Goal: Information Seeking & Learning: Learn about a topic

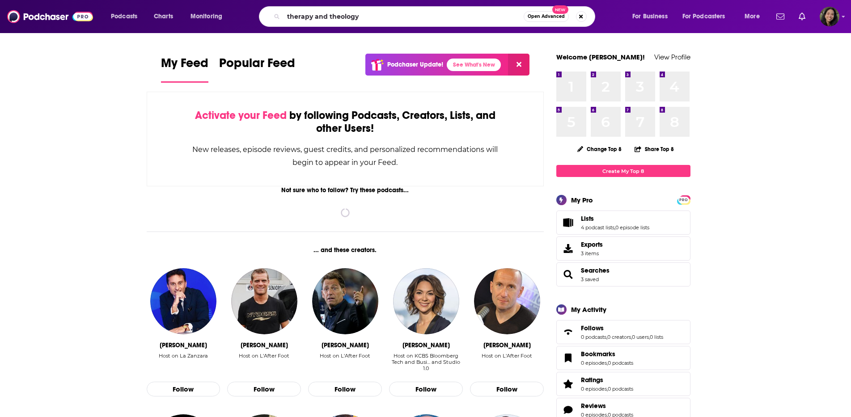
type input "therapy and theology"
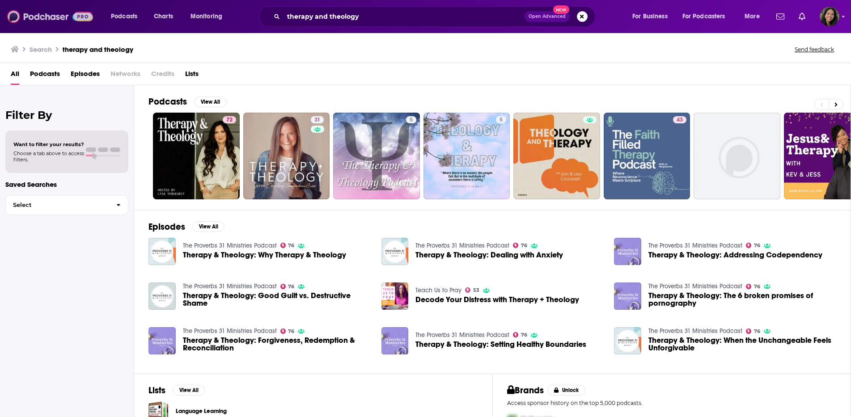
click at [42, 15] on img at bounding box center [50, 16] width 86 height 17
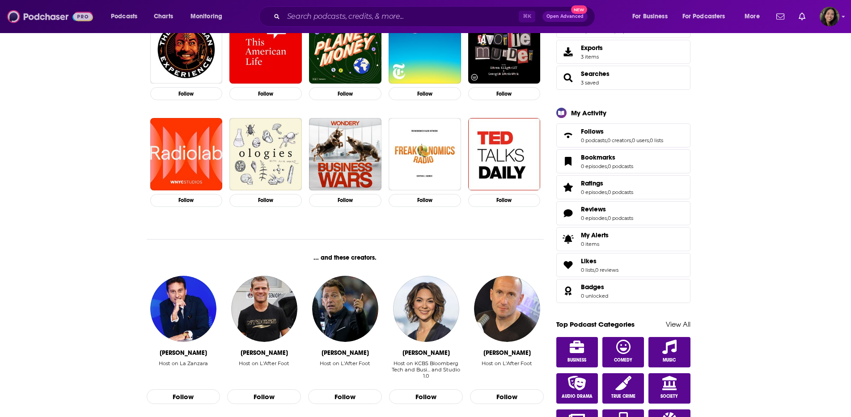
scroll to position [321, 0]
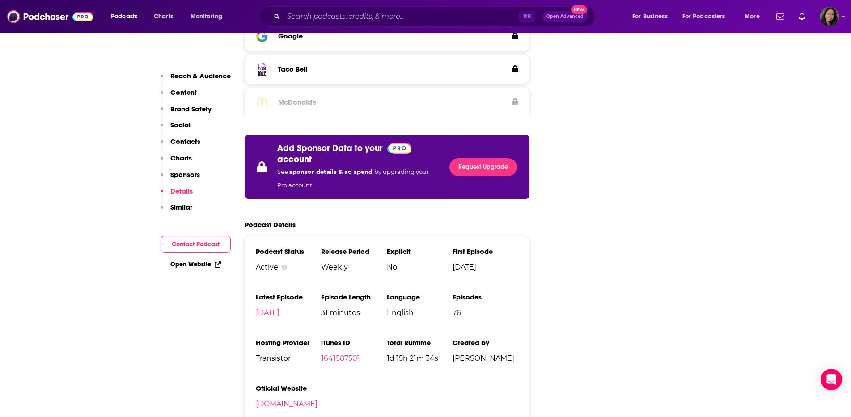
scroll to position [1633, 0]
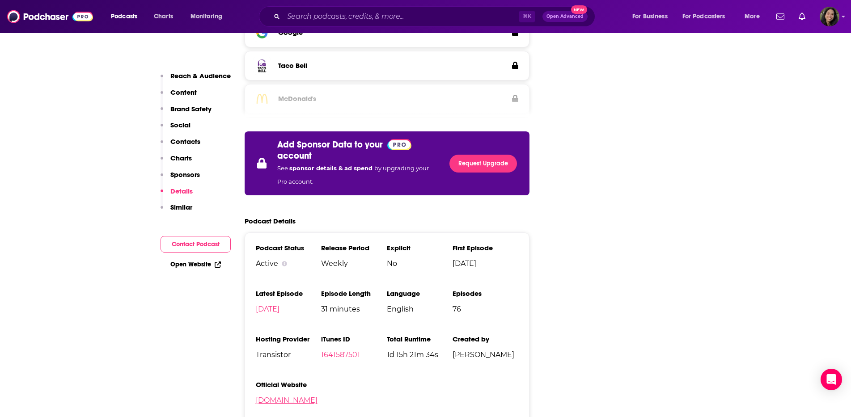
click at [318, 396] on link "[DOMAIN_NAME]" at bounding box center [287, 400] width 62 height 9
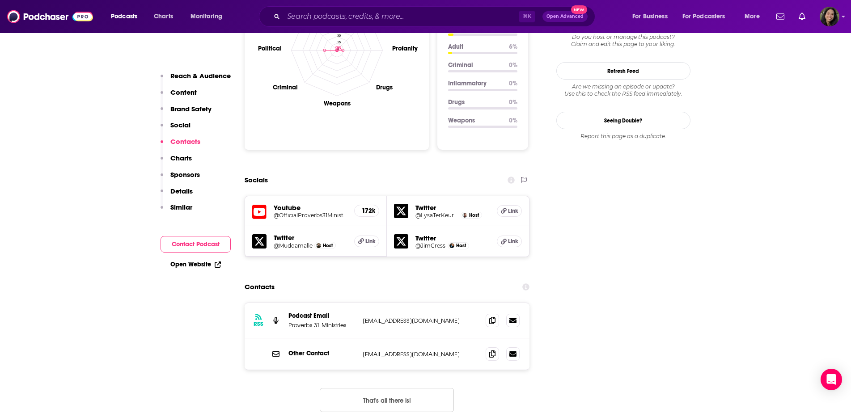
scroll to position [902, 0]
